Goal: Information Seeking & Learning: Learn about a topic

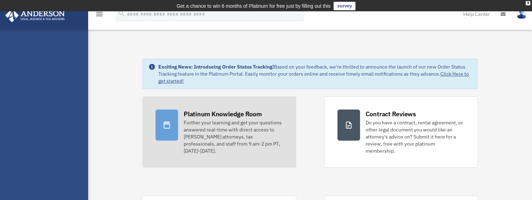
click at [234, 109] on link "Platinum Knowledge Room Further your learning and get your questions answered r…" at bounding box center [219, 131] width 154 height 71
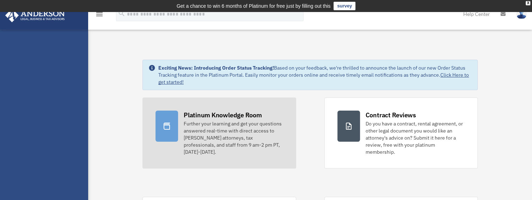
scroll to position [74, 0]
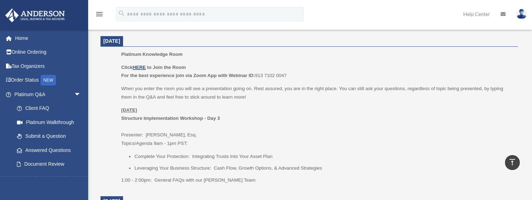
scroll to position [282, 0]
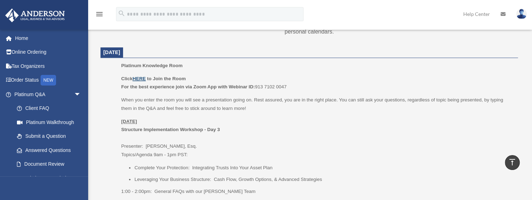
click at [140, 76] on u "HERE" at bounding box center [139, 78] width 13 height 5
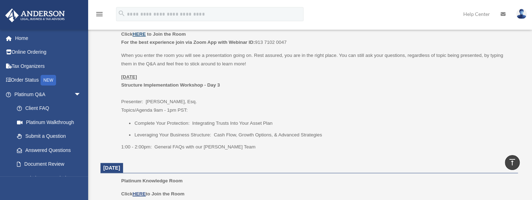
scroll to position [329, 0]
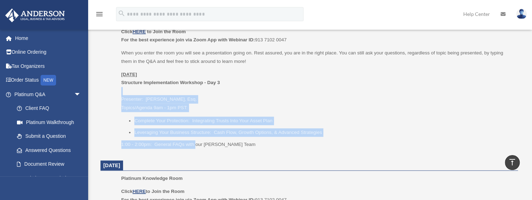
drag, startPoint x: 152, startPoint y: 92, endPoint x: 195, endPoint y: 144, distance: 67.2
click at [195, 144] on div "Click HERE to Join the Room For the best experience join via Zoom App with Webi…" at bounding box center [317, 88] width 392 height 121
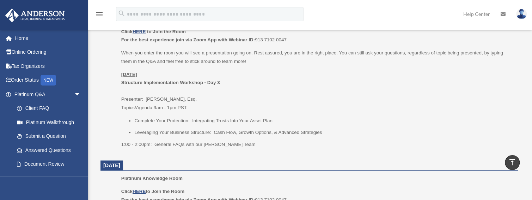
click at [229, 148] on div "Platinum Knowledge Room Click HERE to Join the Room For the best experience joi…" at bounding box center [317, 83] width 392 height 139
